Goal: Navigation & Orientation: Find specific page/section

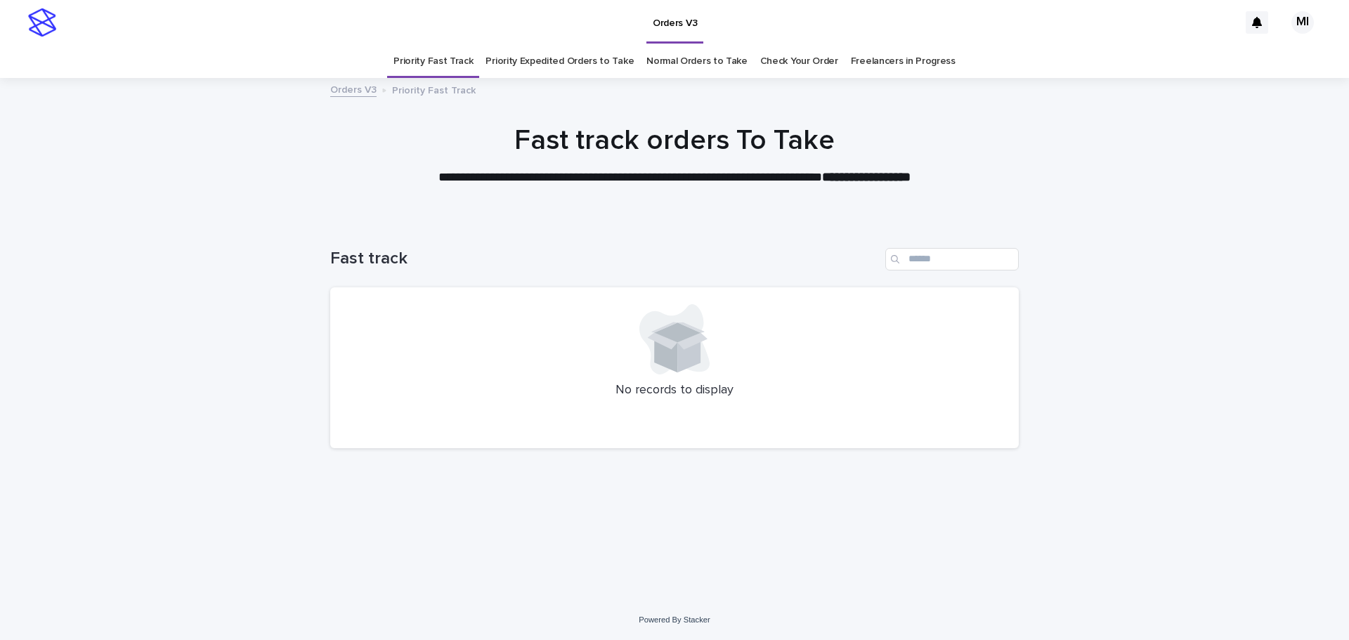
click at [769, 67] on link "Check Your Order" at bounding box center [799, 61] width 78 height 33
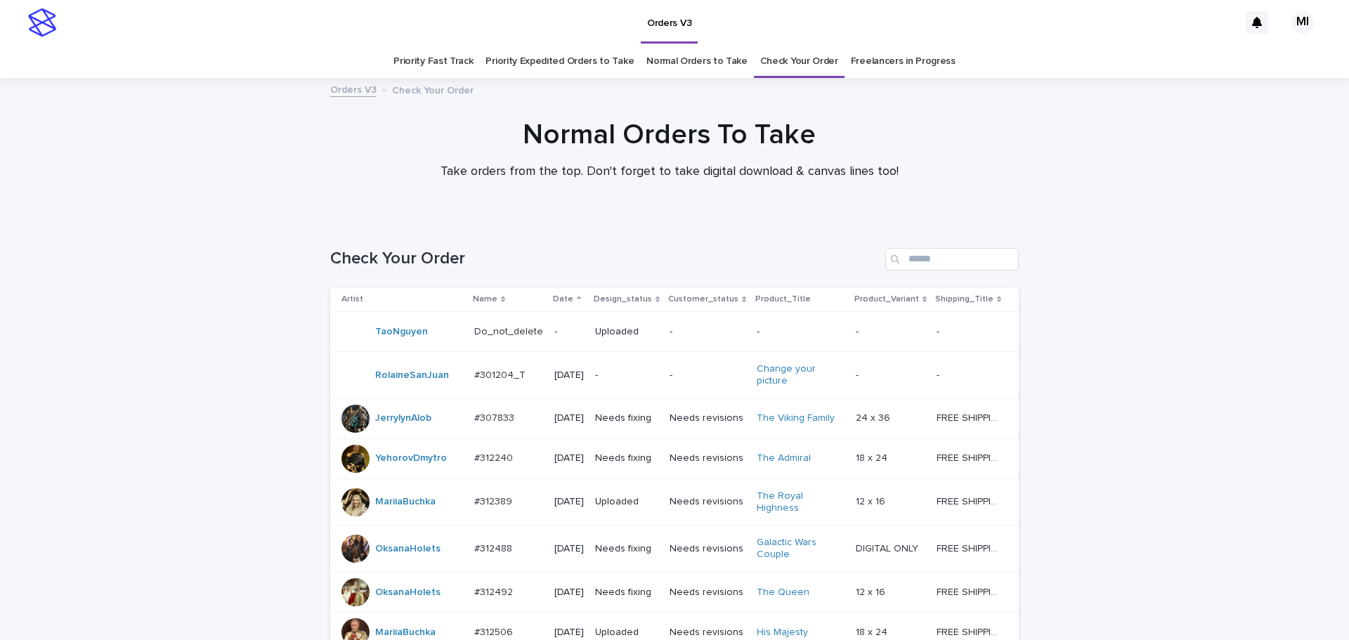
click at [658, 65] on link "Normal Orders to Take" at bounding box center [696, 61] width 101 height 33
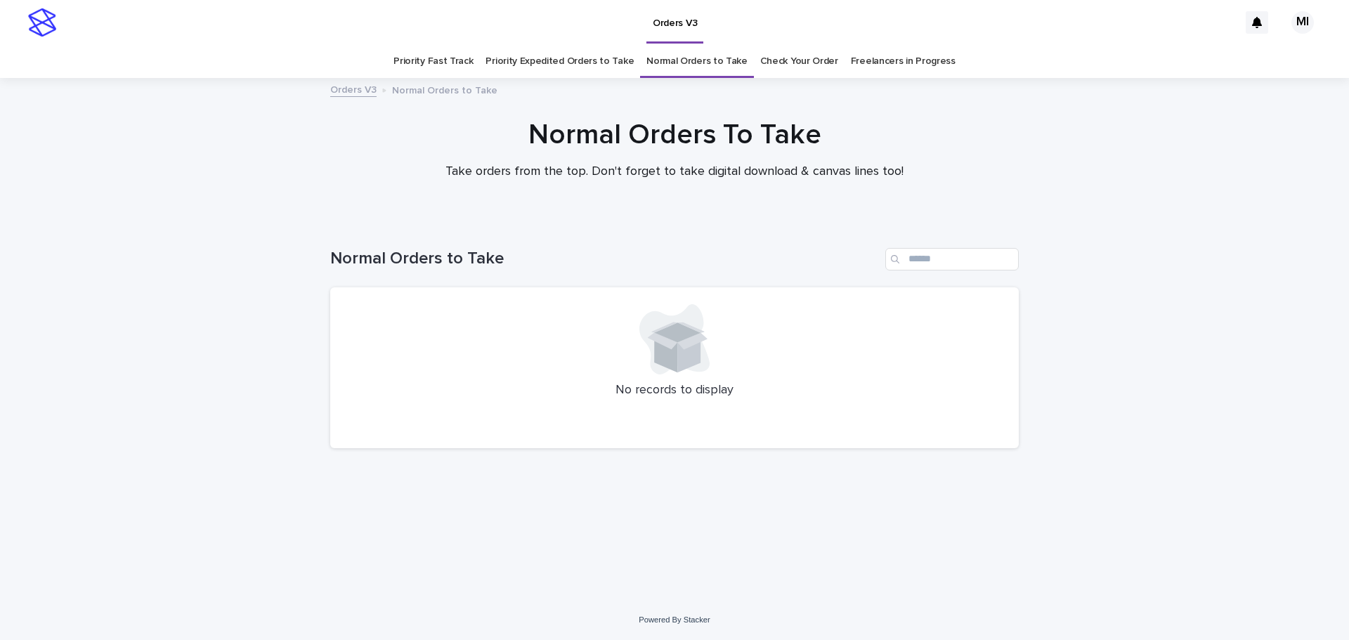
click at [572, 63] on link "Priority Expedited Orders to Take" at bounding box center [559, 61] width 148 height 33
click at [448, 68] on link "Priority Fast Track" at bounding box center [432, 61] width 79 height 33
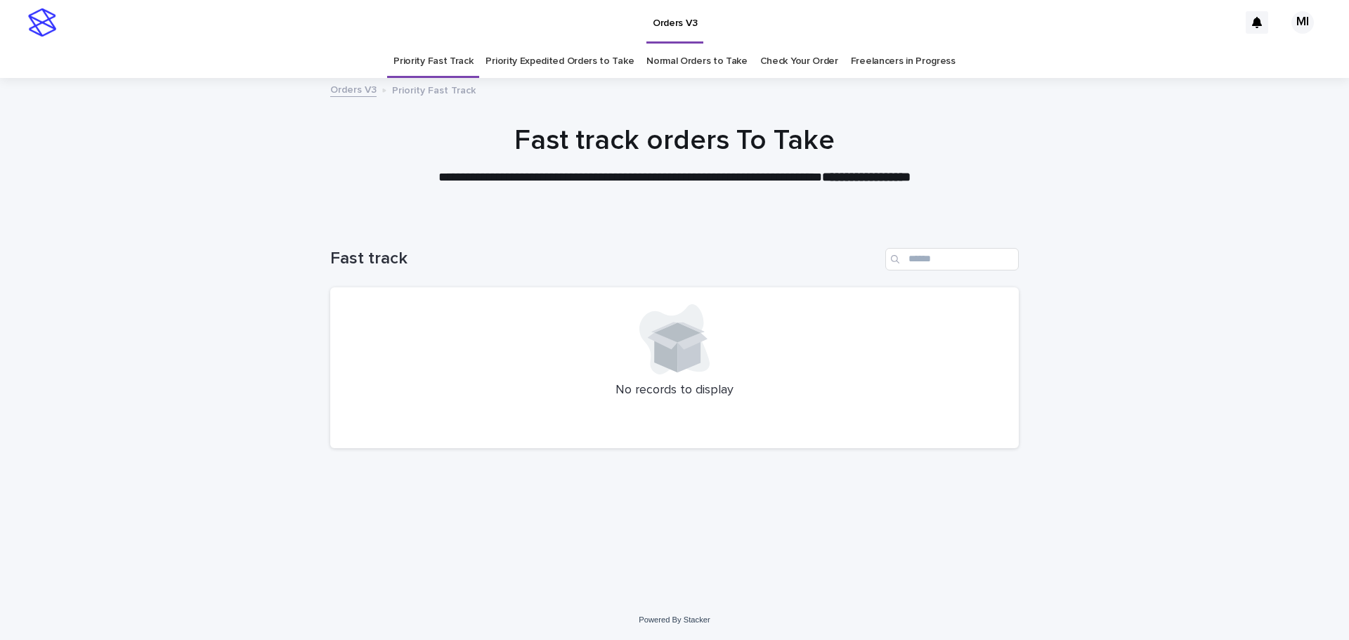
click at [547, 58] on link "Priority Expedited Orders to Take" at bounding box center [559, 61] width 148 height 33
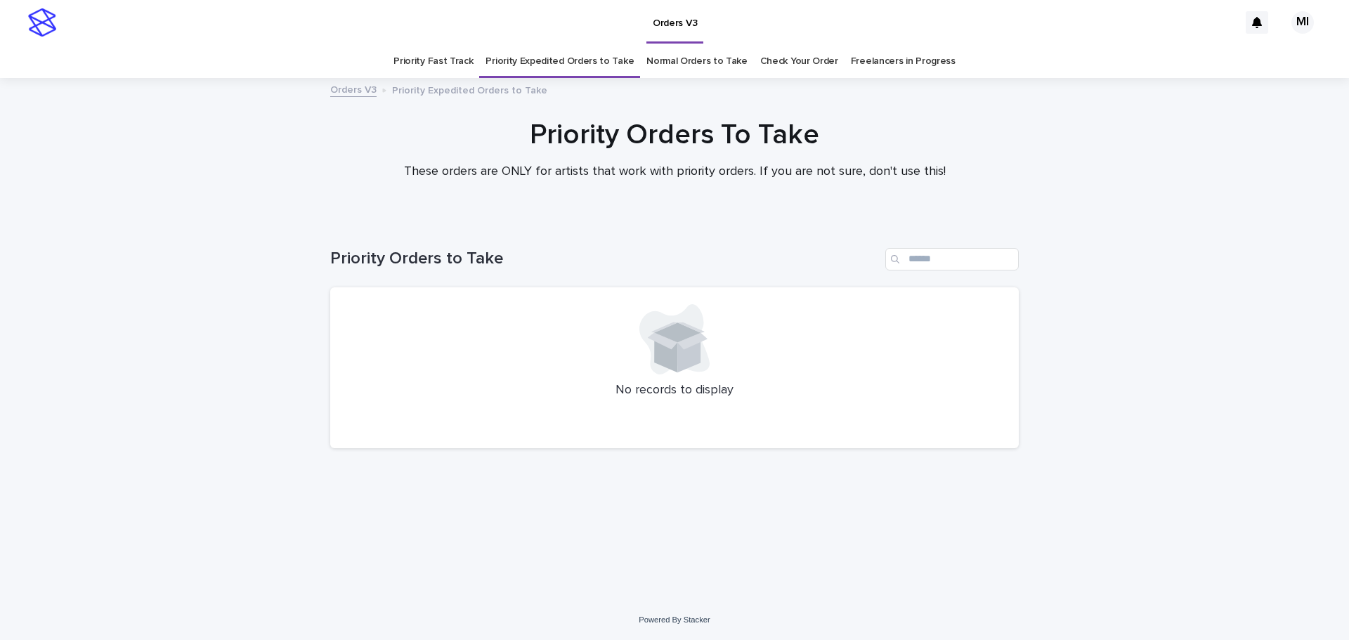
click at [695, 65] on link "Normal Orders to Take" at bounding box center [696, 61] width 101 height 33
click at [787, 61] on link "Check Your Order" at bounding box center [799, 61] width 78 height 33
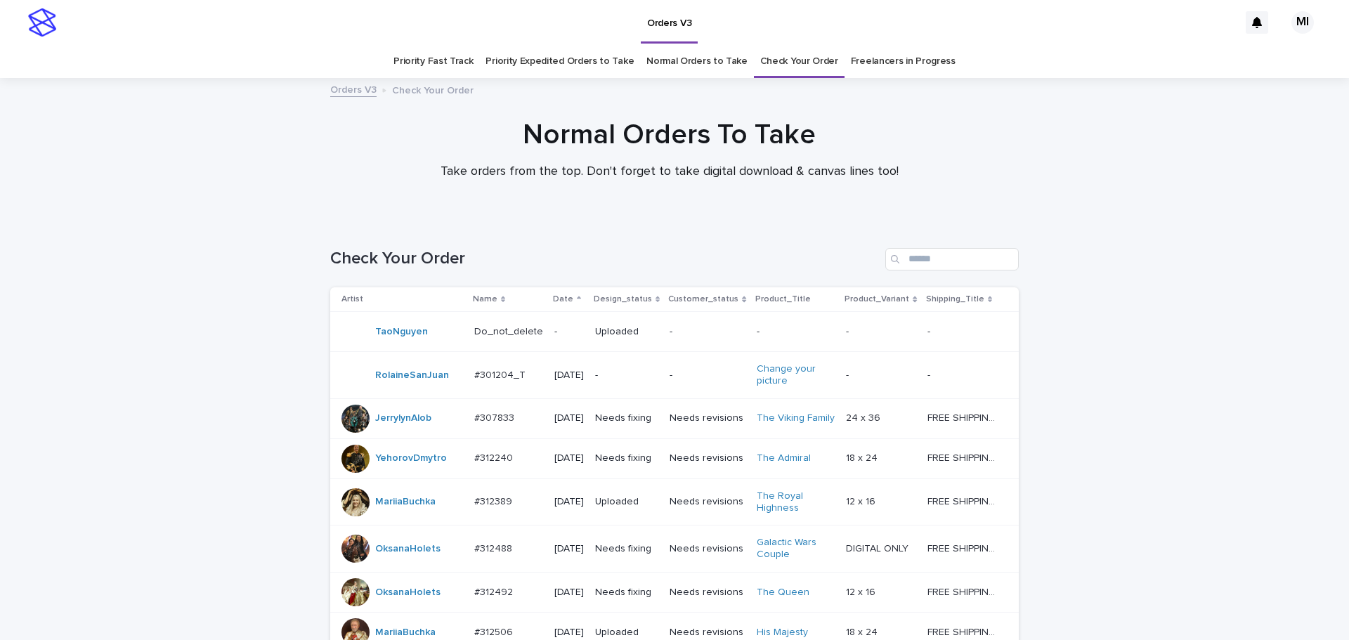
click at [680, 61] on link "Normal Orders to Take" at bounding box center [696, 61] width 101 height 33
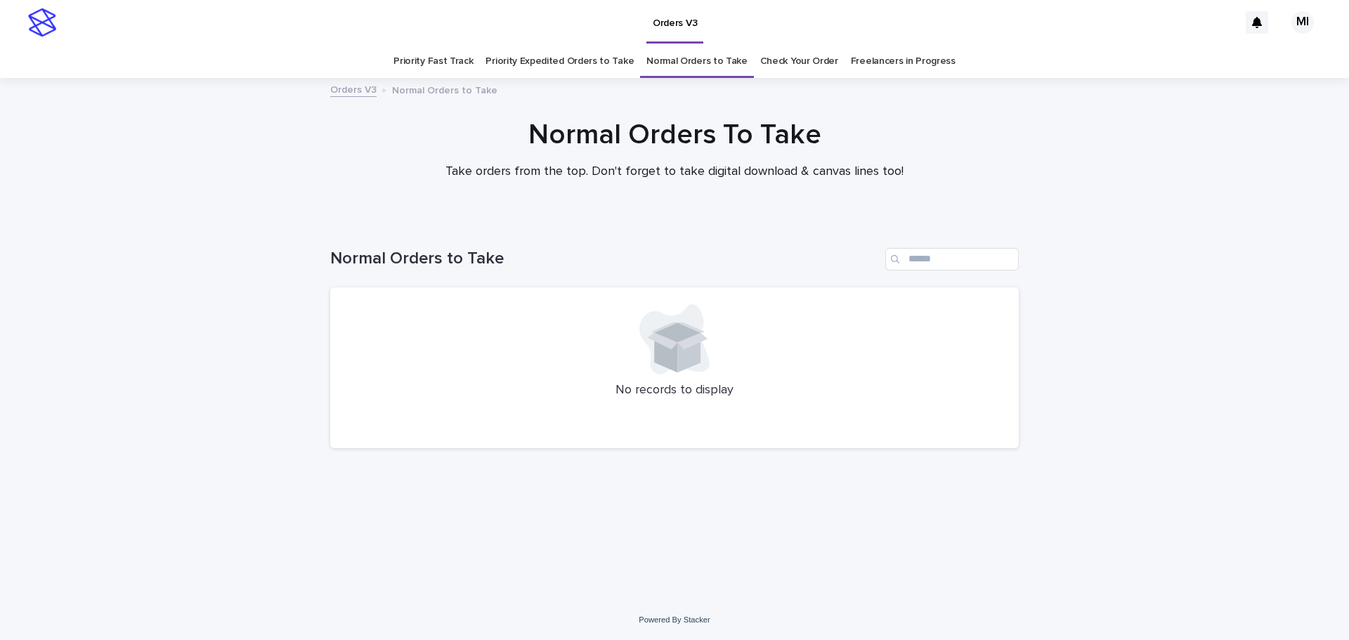
click at [585, 55] on link "Priority Expedited Orders to Take" at bounding box center [559, 61] width 148 height 33
